Goal: Information Seeking & Learning: Learn about a topic

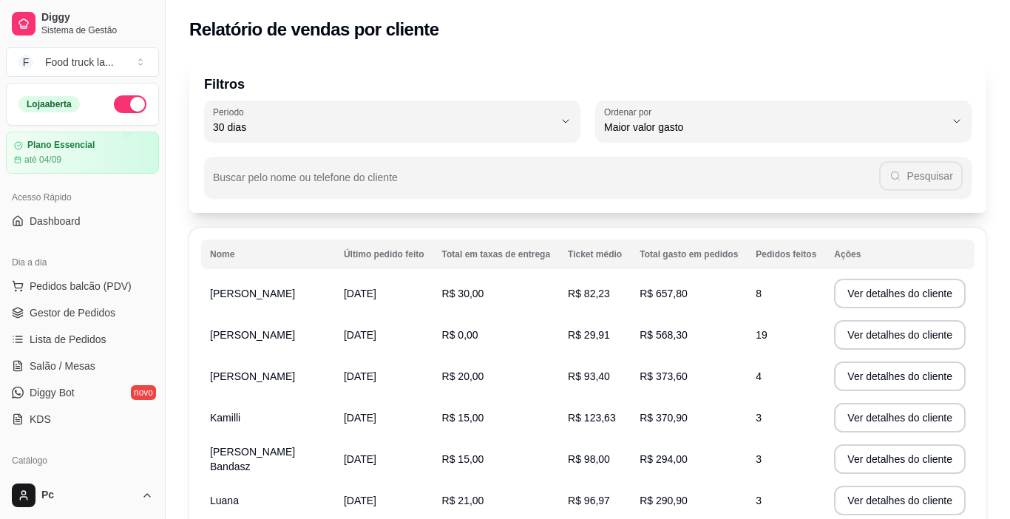
select select "30"
select select "HIGHEST_TOTAL_SPENT_WITH_ORDERS"
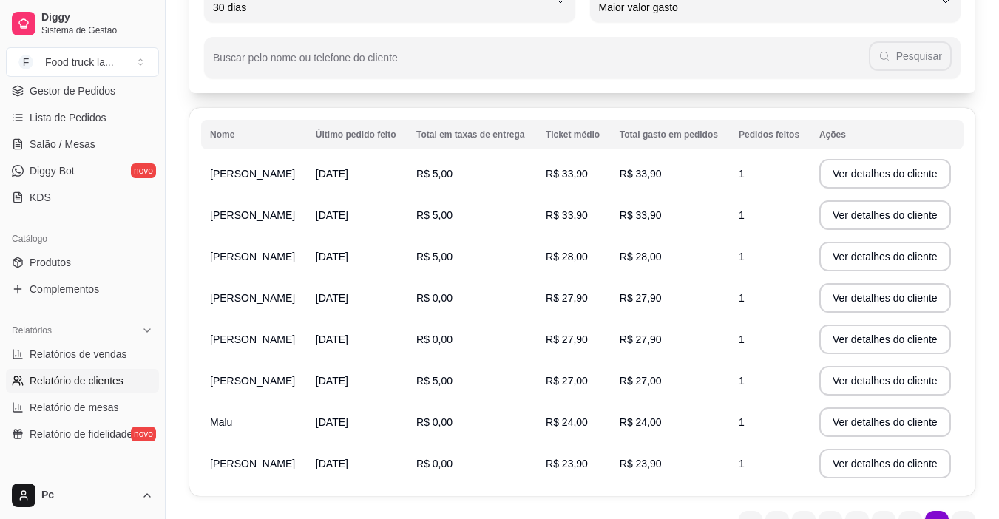
scroll to position [121, 0]
drag, startPoint x: 318, startPoint y: 215, endPoint x: 438, endPoint y: 234, distance: 121.2
click at [438, 234] on tr "[PERSON_NAME] [DATE] R$ 5,00 R$ 33,90 R$ 33,90 1 Ver detalhes do cliente" at bounding box center [582, 213] width 762 height 41
click at [639, 292] on span "R$ 27,90" at bounding box center [640, 296] width 42 height 12
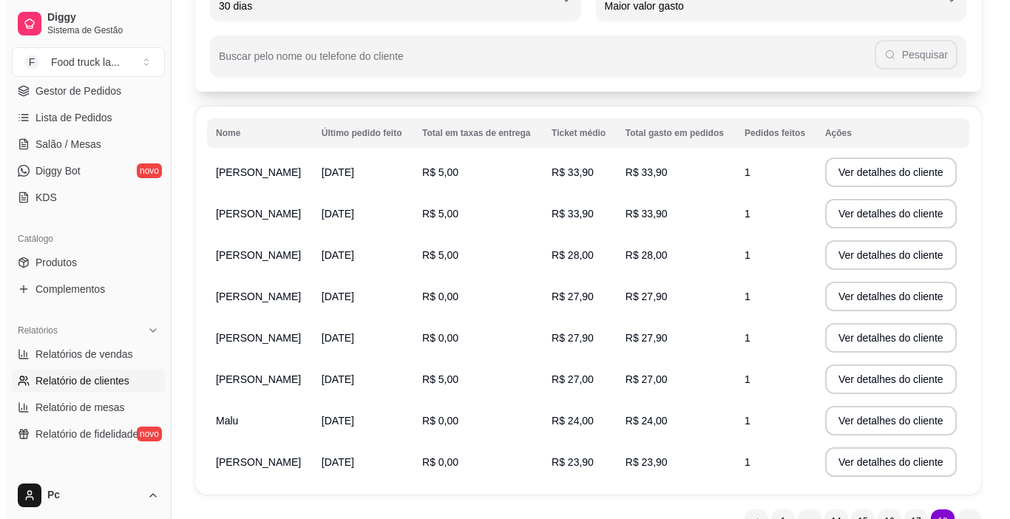
scroll to position [0, 0]
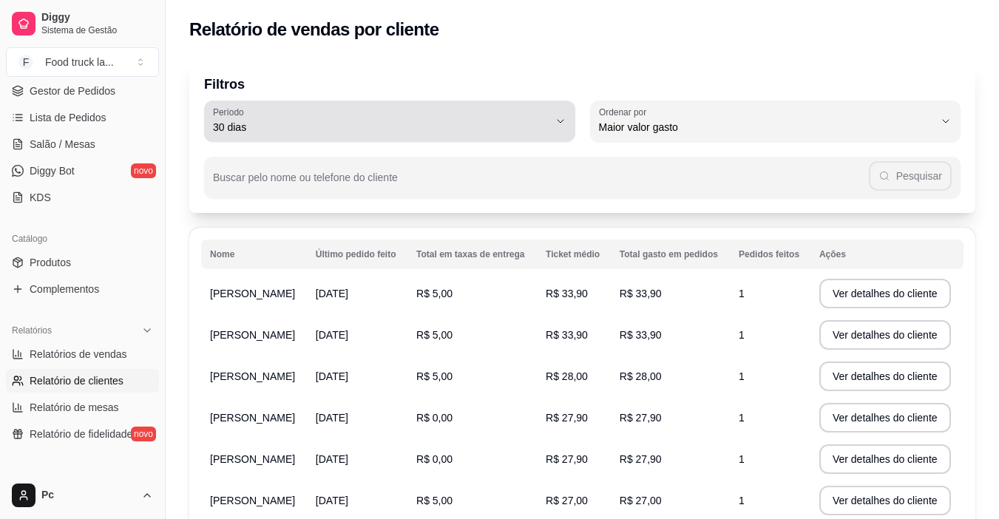
click at [551, 112] on button "Período 30 dias" at bounding box center [389, 121] width 371 height 41
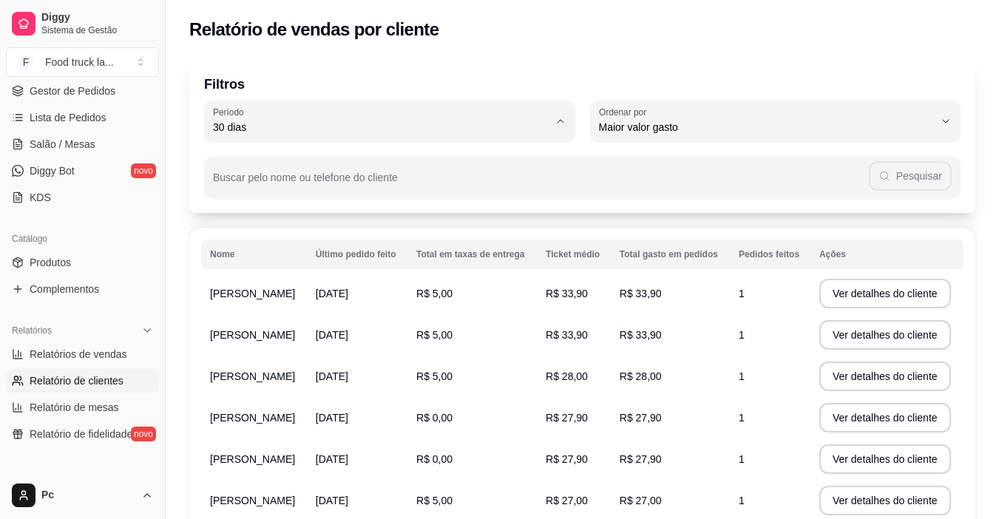
click at [248, 309] on span "60 dias" at bounding box center [381, 307] width 319 height 14
type input "60"
select select "60"
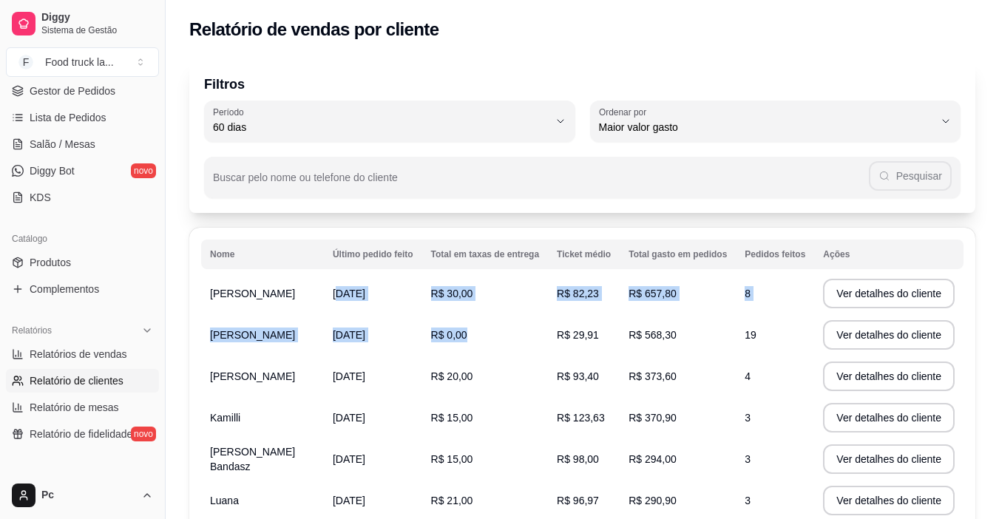
drag, startPoint x: 327, startPoint y: 294, endPoint x: 574, endPoint y: 319, distance: 247.4
click at [565, 327] on tbody "[PERSON_NAME] [DATE] R$ 30,00 R$ 82,23 R$ 657,80 8 Ver detalhes do cliente [PER…" at bounding box center [582, 480] width 762 height 414
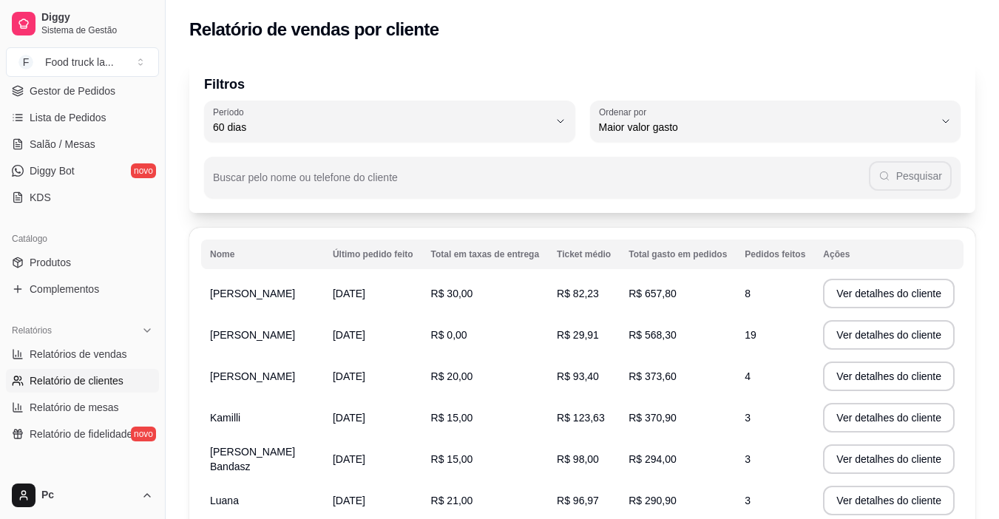
click at [571, 332] on span "R$ 29,91" at bounding box center [578, 335] width 42 height 12
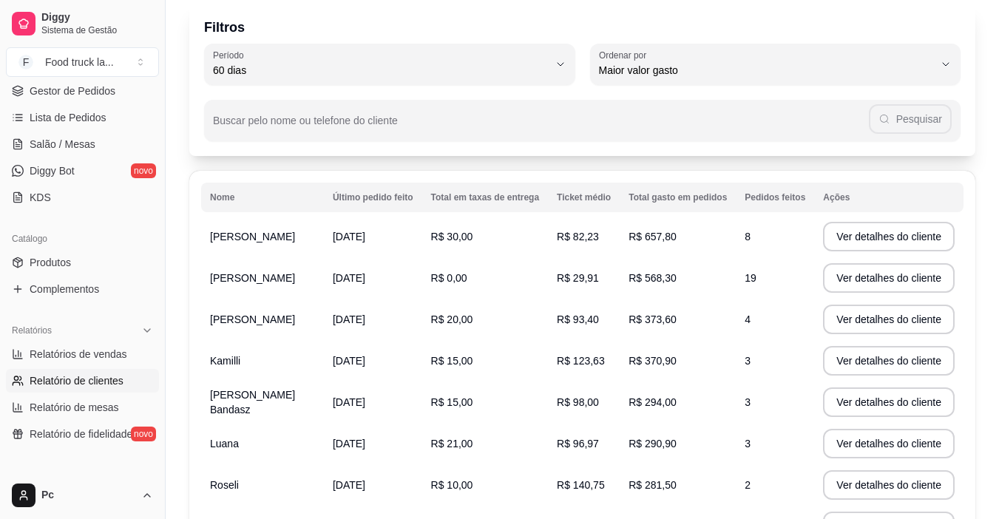
scroll to position [74, 0]
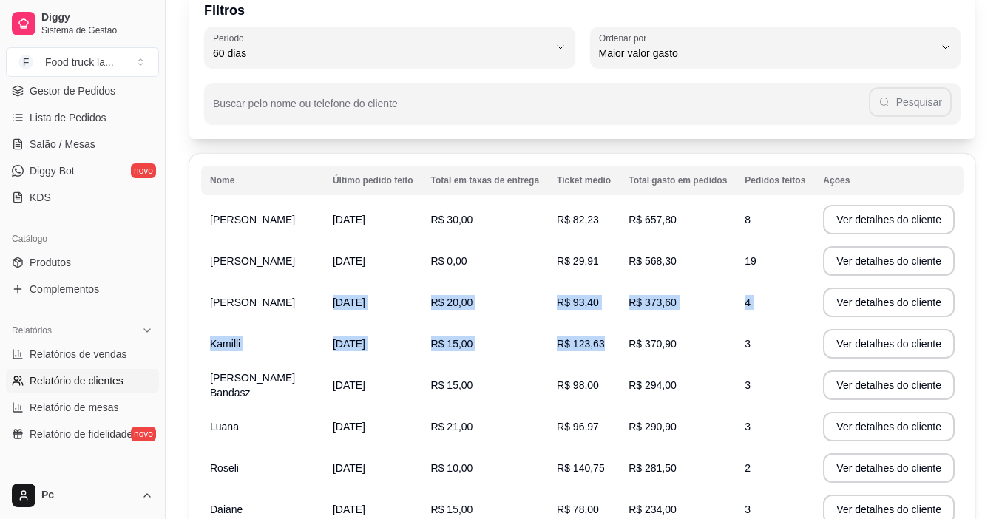
drag, startPoint x: 421, startPoint y: 303, endPoint x: 678, endPoint y: 327, distance: 258.3
click at [673, 327] on tbody "[PERSON_NAME] [DATE] R$ 30,00 R$ 82,23 R$ 657,80 8 Ver detalhes do cliente [PER…" at bounding box center [582, 406] width 762 height 414
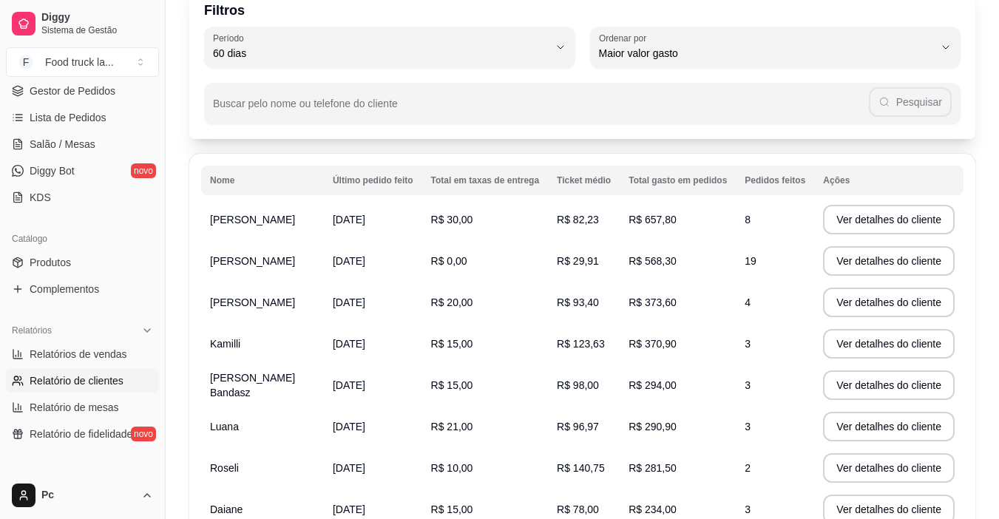
click at [296, 315] on td "[PERSON_NAME]" at bounding box center [262, 302] width 123 height 41
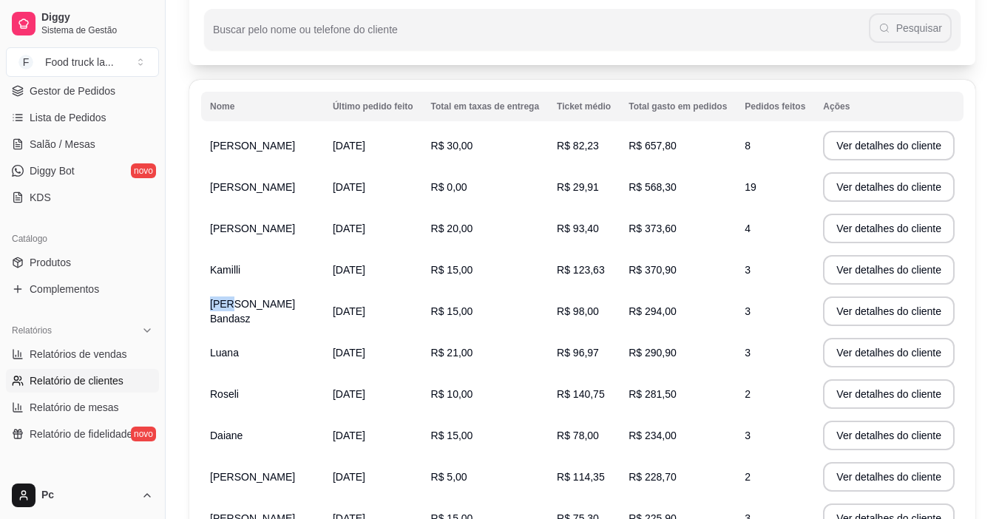
drag, startPoint x: 238, startPoint y: 311, endPoint x: 288, endPoint y: 310, distance: 50.3
click at [288, 310] on td "[PERSON_NAME] Bandasz" at bounding box center [262, 310] width 123 height 41
click at [302, 286] on td "Kamilli" at bounding box center [262, 269] width 123 height 41
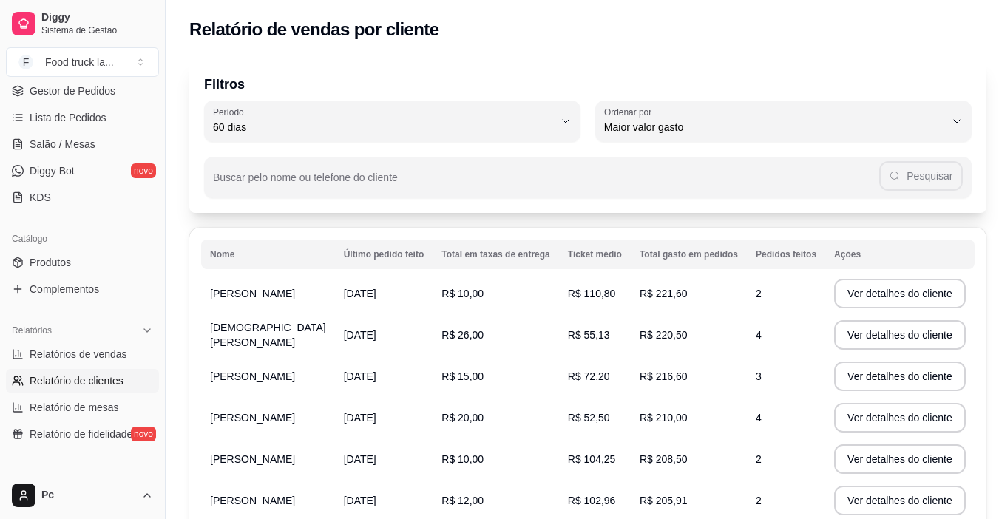
scroll to position [74, 0]
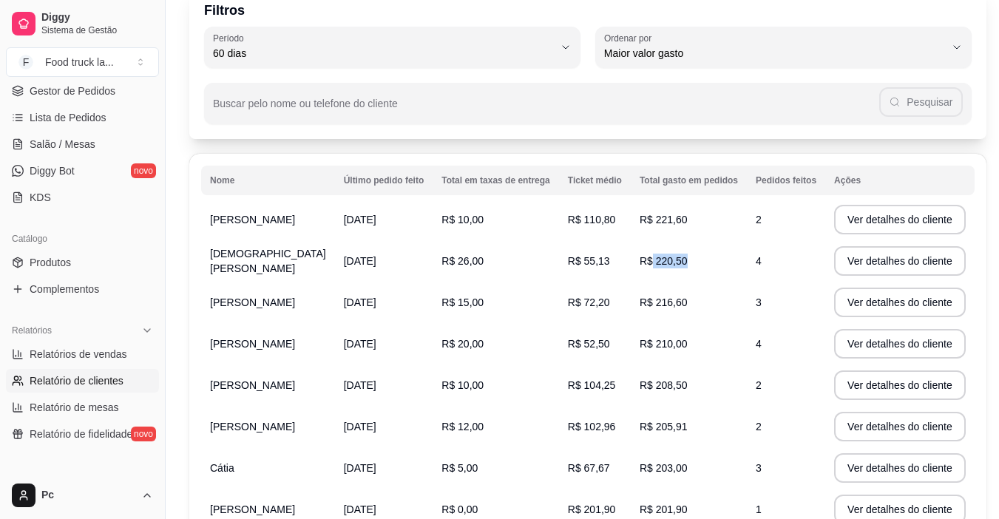
drag, startPoint x: 645, startPoint y: 260, endPoint x: 766, endPoint y: 262, distance: 121.2
click at [744, 265] on tr "[DEMOGRAPHIC_DATA] Hongaratti [DATE] R$ 26,00 R$ 55,13 R$ 220,50 4 Ver detalhes…" at bounding box center [587, 260] width 773 height 41
click at [533, 266] on td "R$ 26,00" at bounding box center [495, 260] width 126 height 41
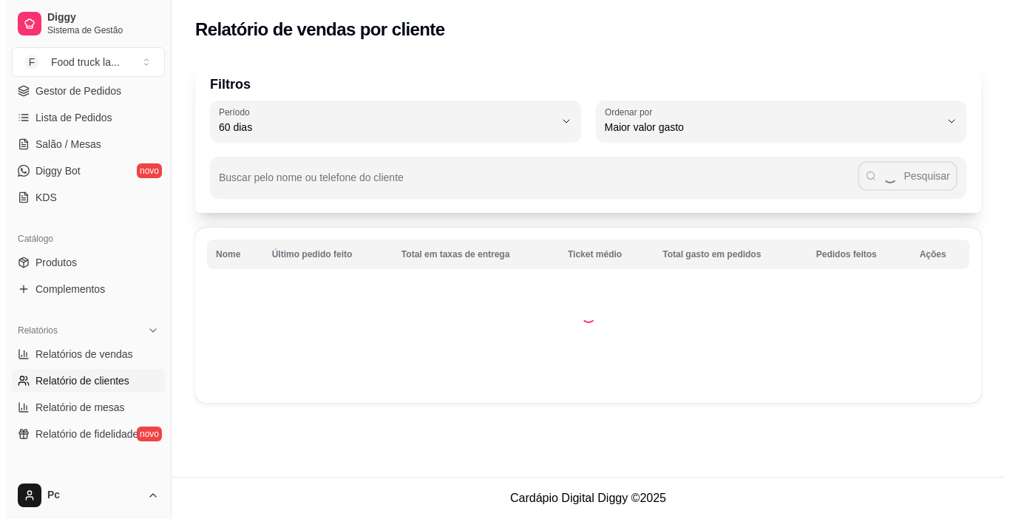
scroll to position [0, 0]
